Goal: Information Seeking & Learning: Learn about a topic

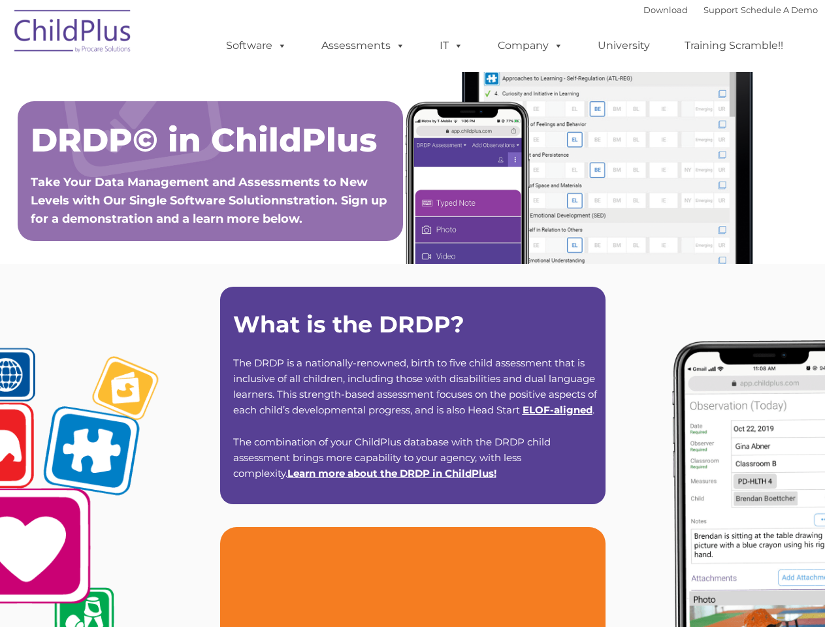
type input ""
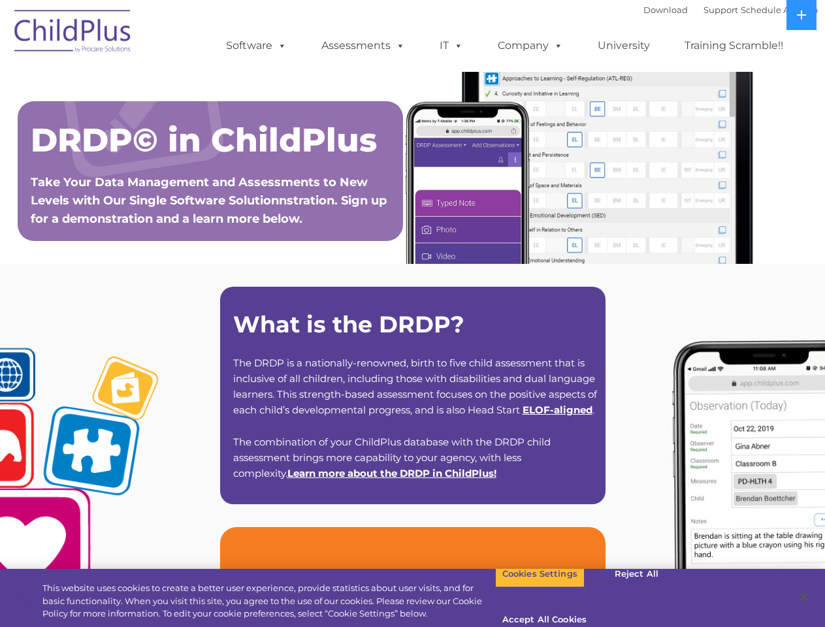
click at [412, 314] on strong "What is the DRDP?" at bounding box center [348, 324] width 231 height 28
click at [280, 45] on span at bounding box center [279, 45] width 14 height 12
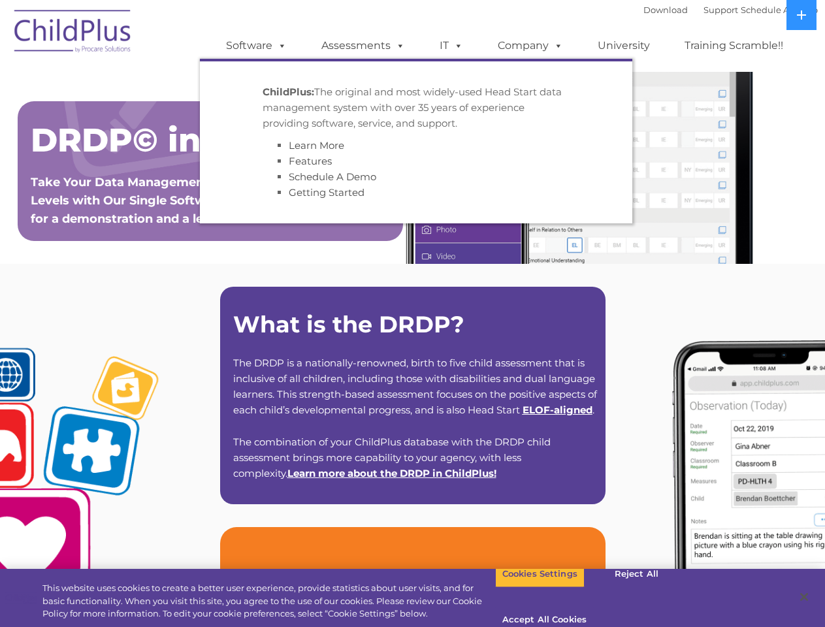
click at [398, 45] on span at bounding box center [398, 45] width 14 height 12
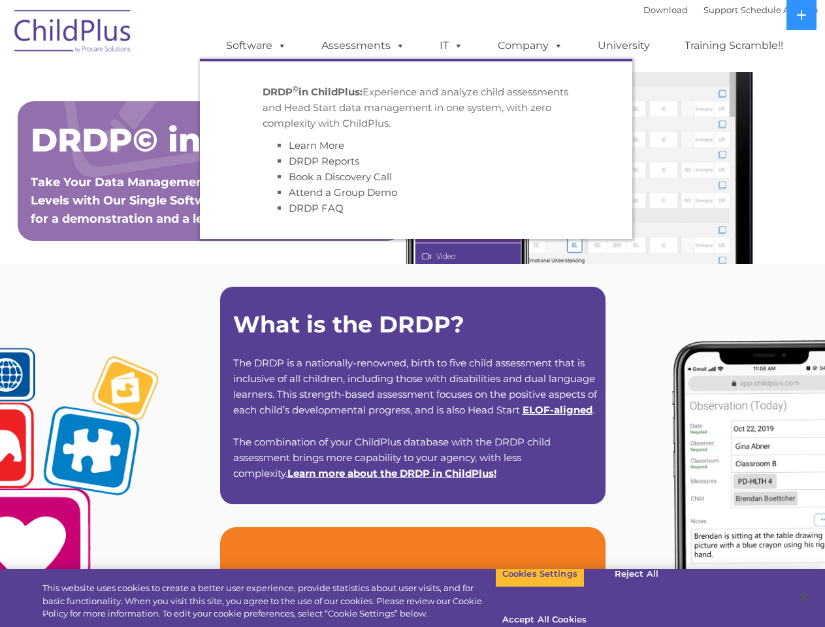
click at [451, 46] on span at bounding box center [456, 45] width 14 height 12
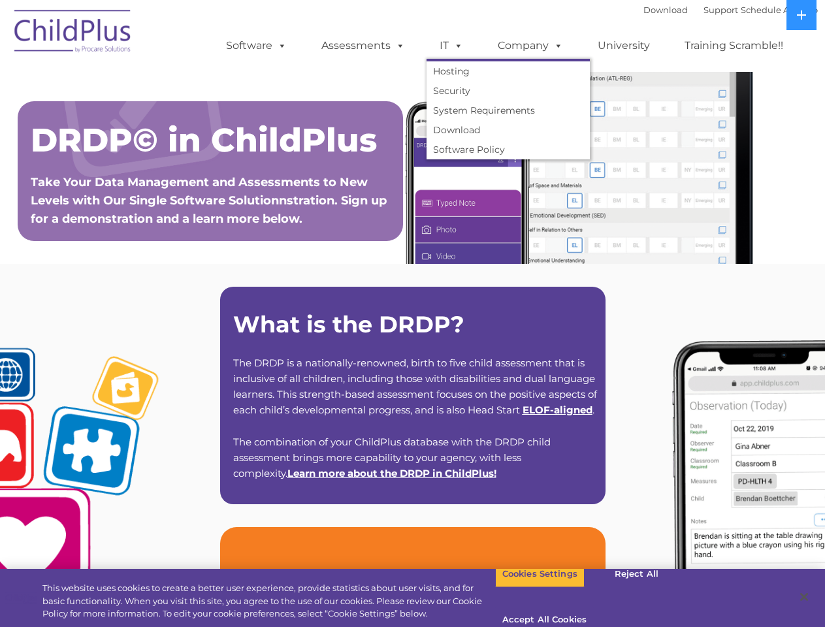
click at [456, 45] on span at bounding box center [456, 45] width 14 height 12
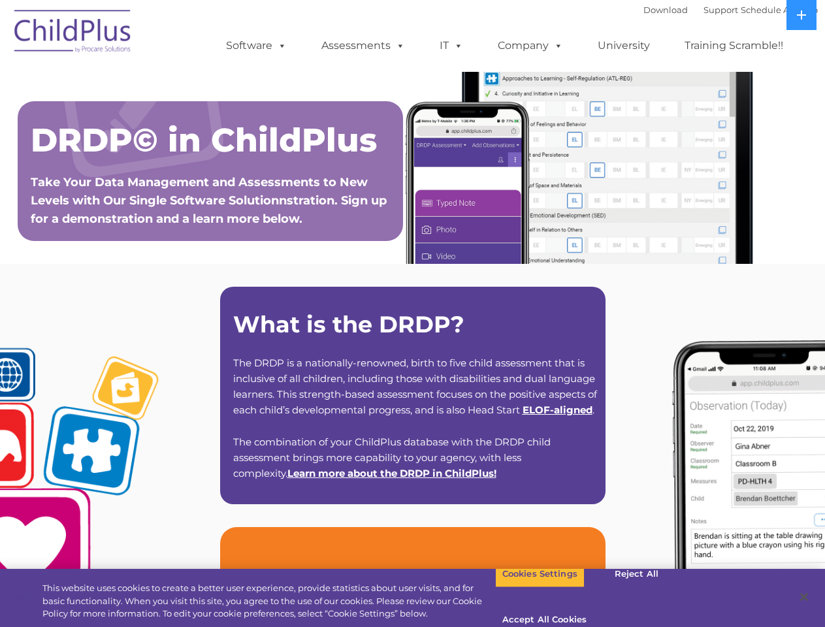
click at [530, 46] on link "Company" at bounding box center [530, 46] width 91 height 26
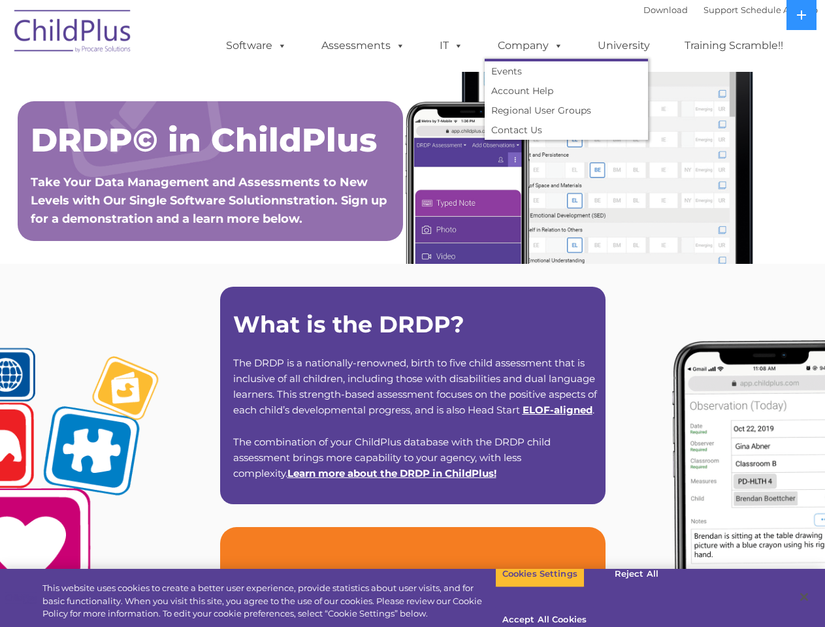
click at [555, 45] on span at bounding box center [556, 45] width 14 height 12
click at [801, 15] on icon at bounding box center [801, 14] width 9 height 9
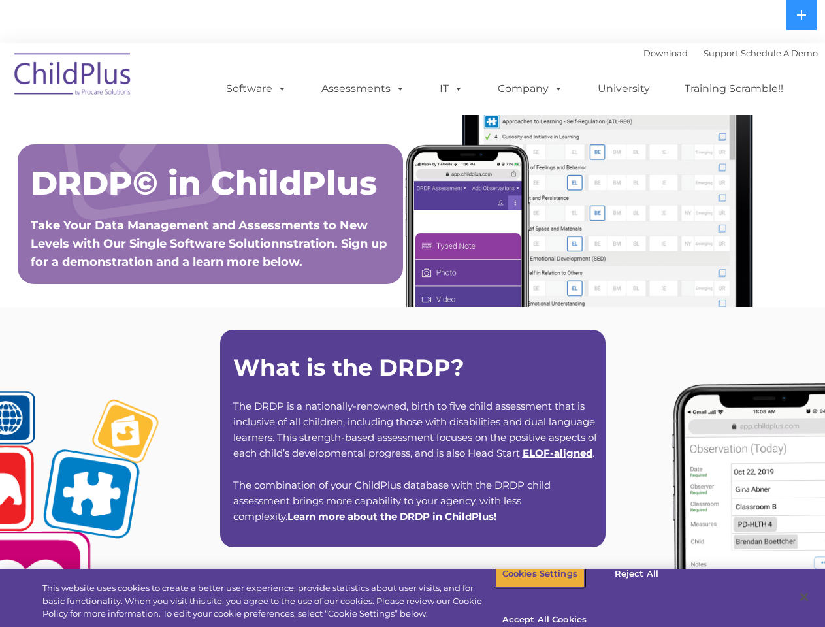
click at [530, 588] on button "Cookies Settings" at bounding box center [539, 573] width 89 height 27
